Goal: Transaction & Acquisition: Purchase product/service

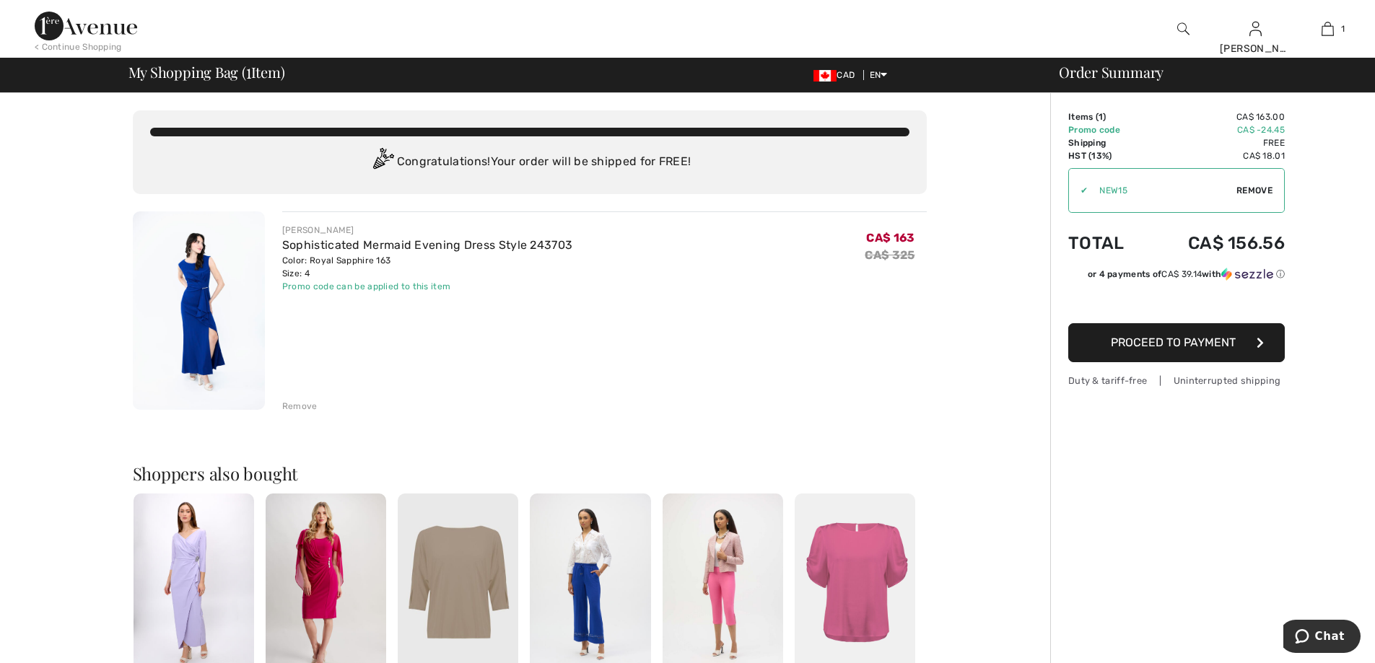
scroll to position [289, 0]
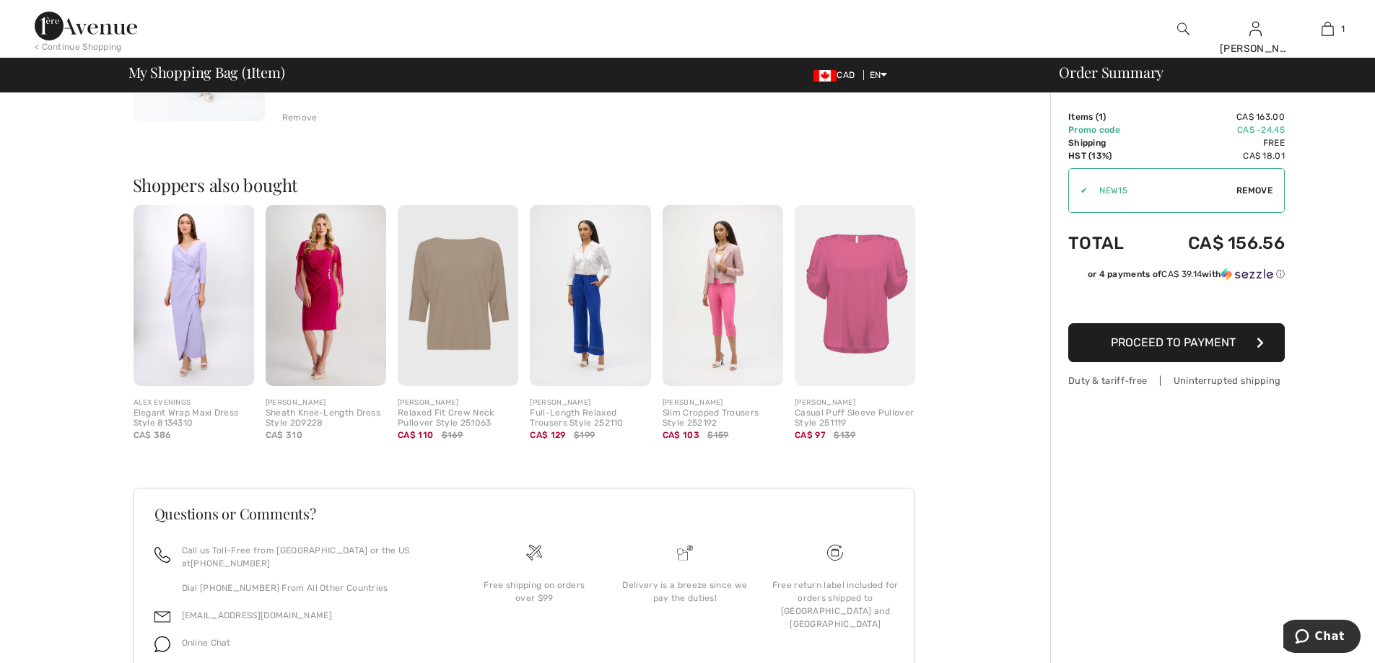
click at [599, 292] on img at bounding box center [590, 295] width 121 height 181
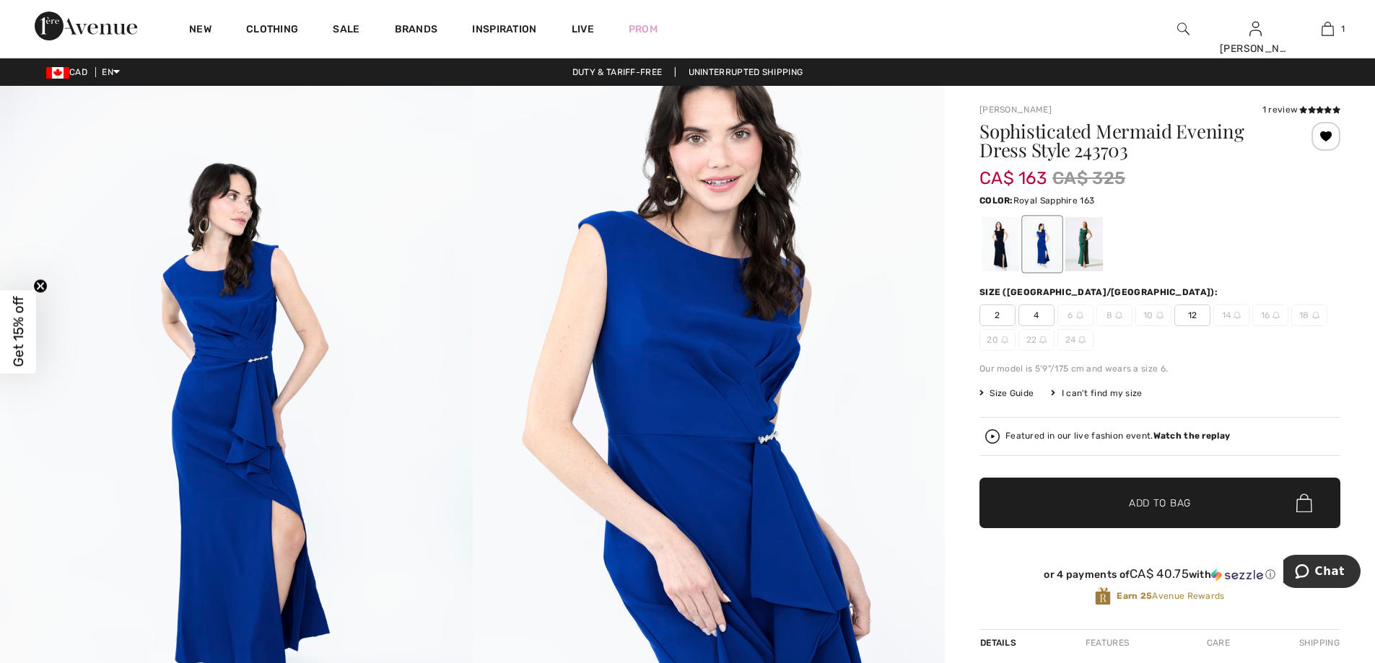
click at [894, 484] on img at bounding box center [709, 440] width 473 height 709
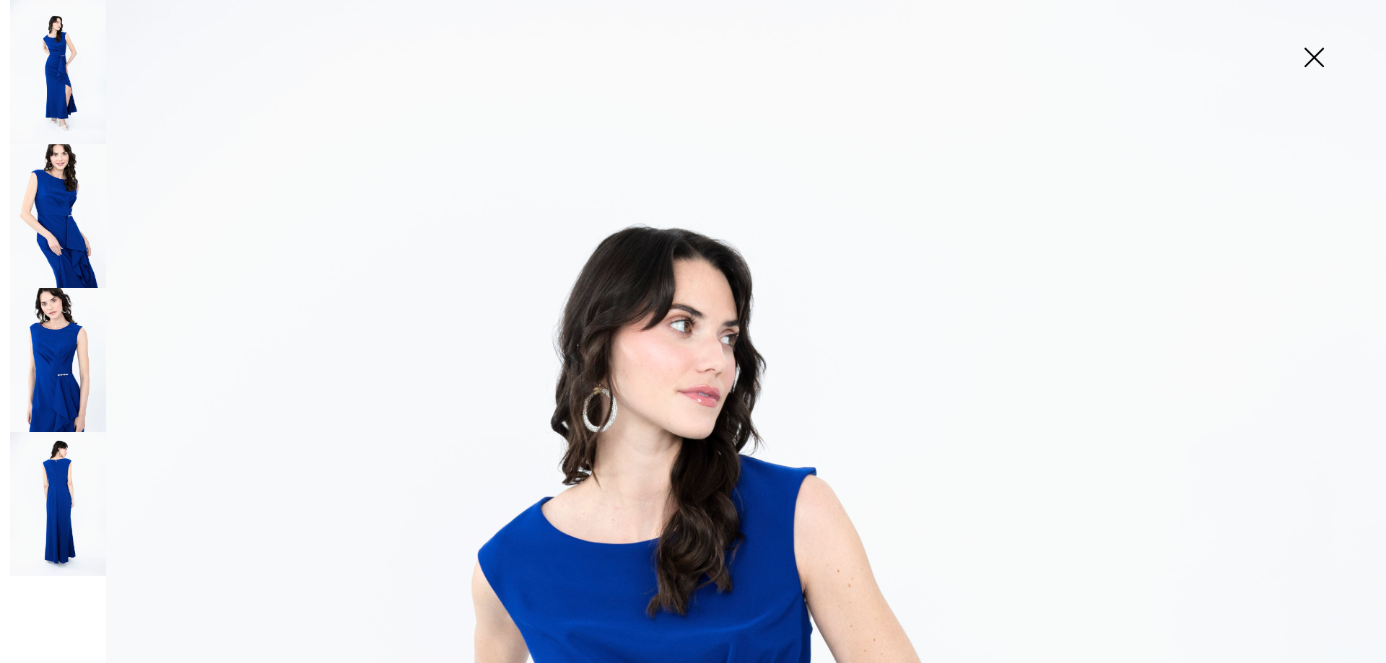
click at [1313, 63] on img at bounding box center [1314, 59] width 72 height 74
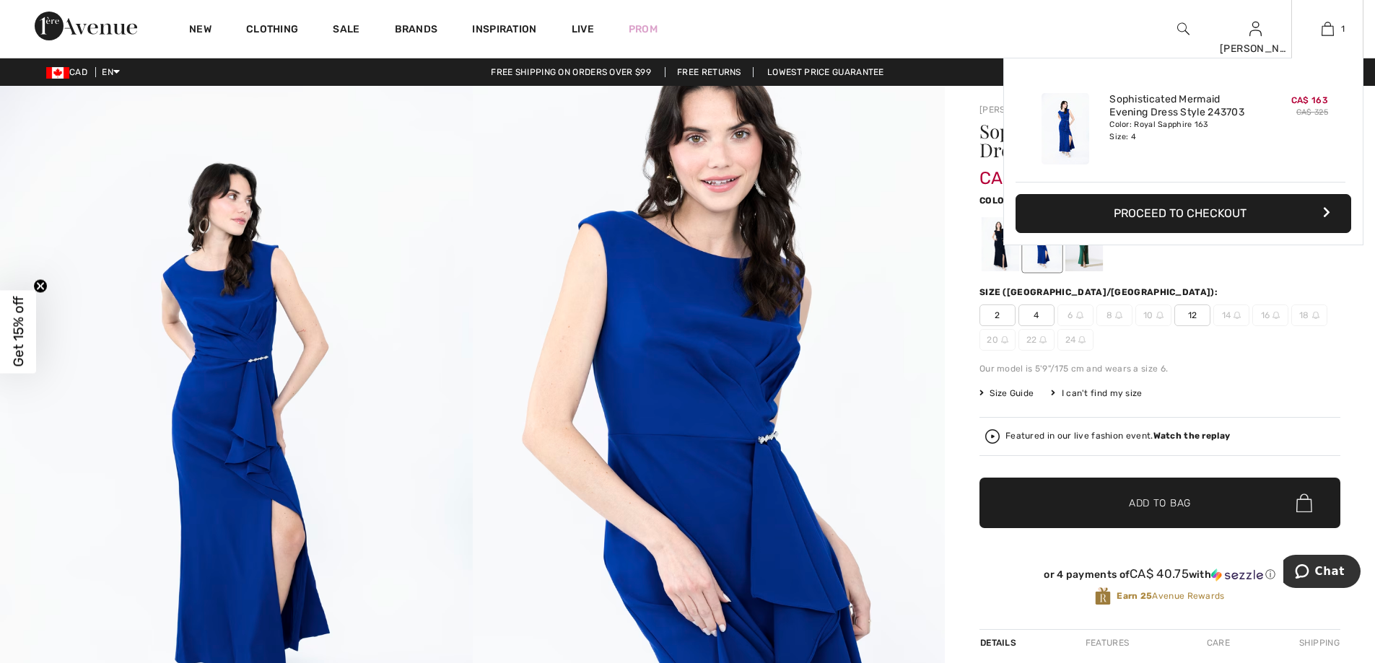
click at [1328, 39] on div "1 Added to Bag Joseph Ribkoff Sophisticated Mermaid Evening Dress Style 243703 …" at bounding box center [1328, 29] width 72 height 58
click at [1330, 31] on img at bounding box center [1328, 28] width 12 height 17
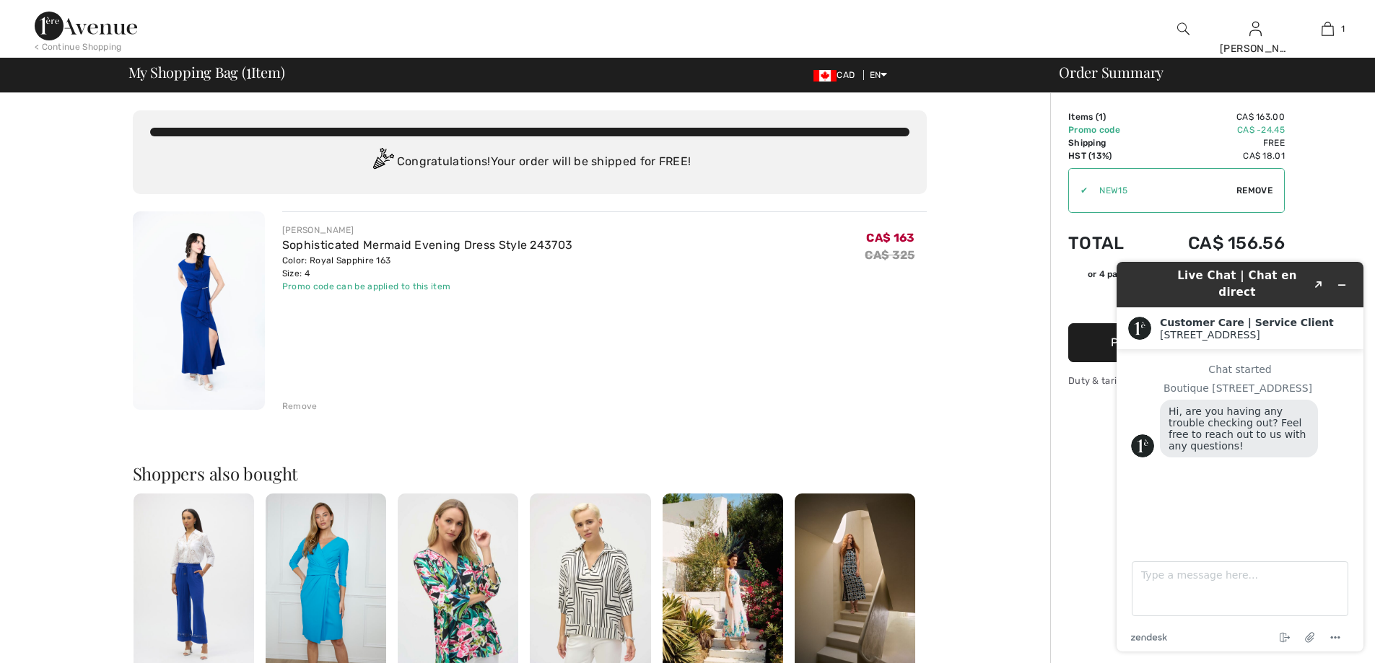
click at [1175, 28] on div at bounding box center [1183, 29] width 72 height 58
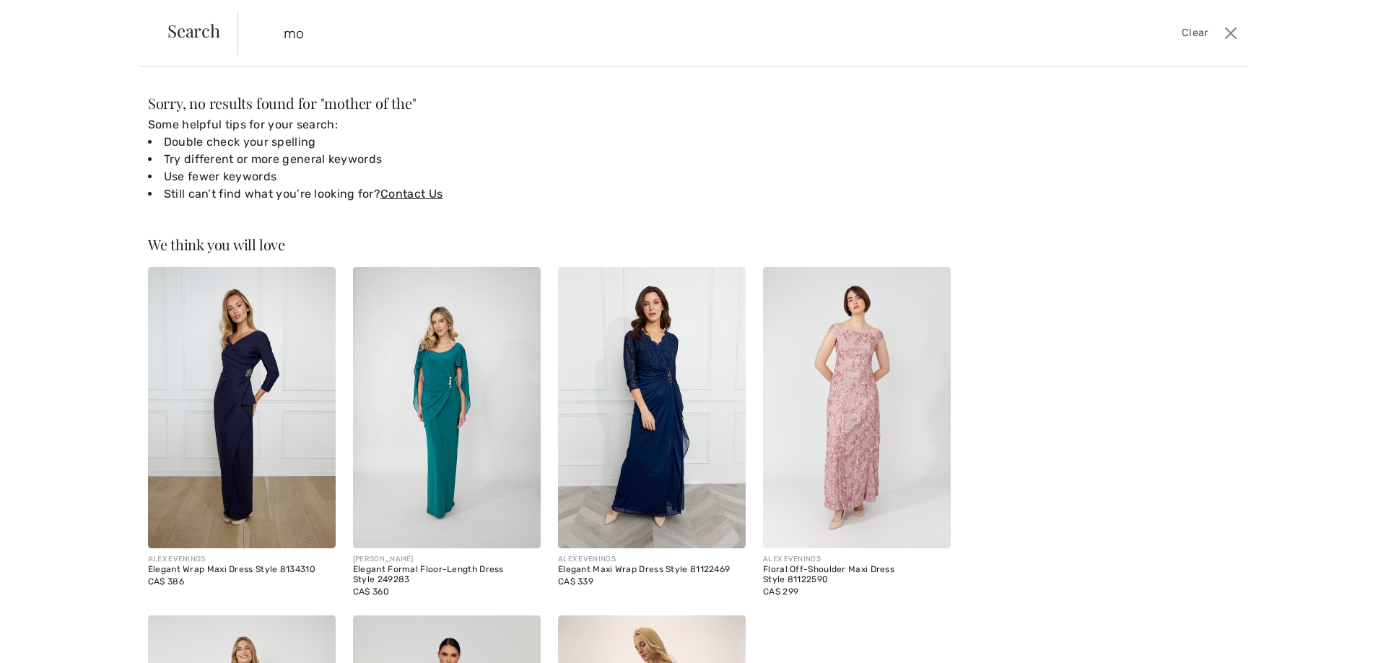
type input "m"
